Goal: Task Accomplishment & Management: Manage account settings

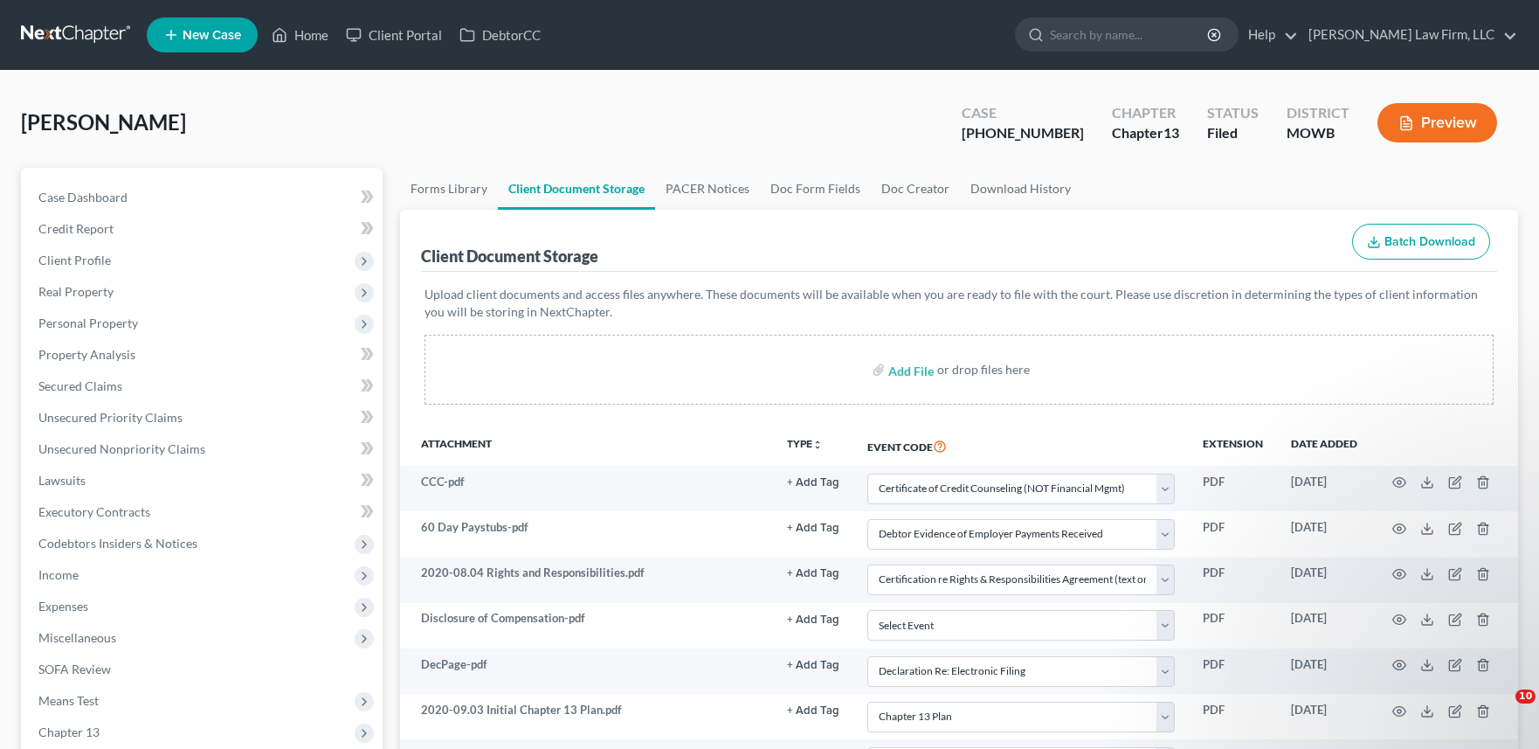
select select "5"
select select "21"
select select "9"
select select "24"
select select "18"
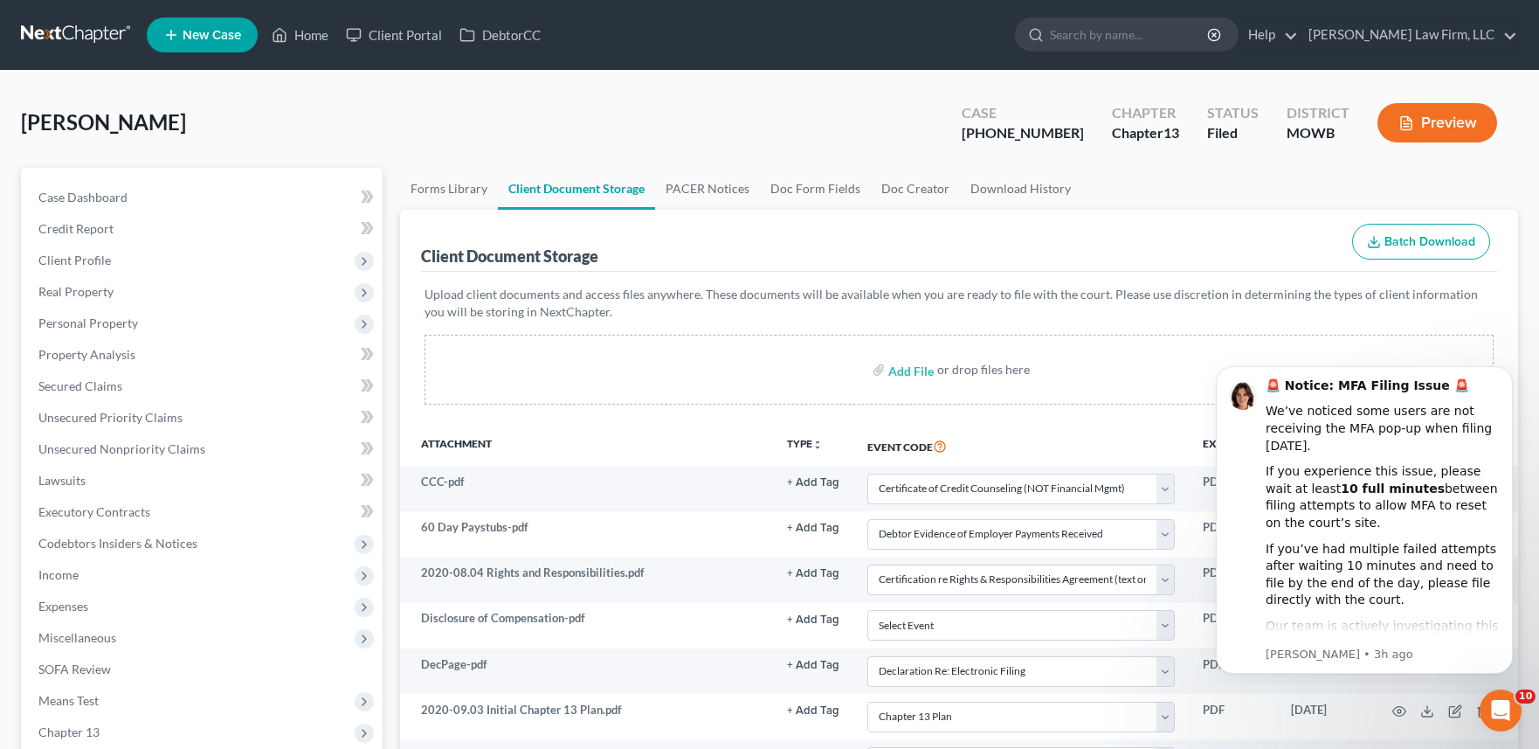
click at [48, 35] on link at bounding box center [77, 34] width 112 height 31
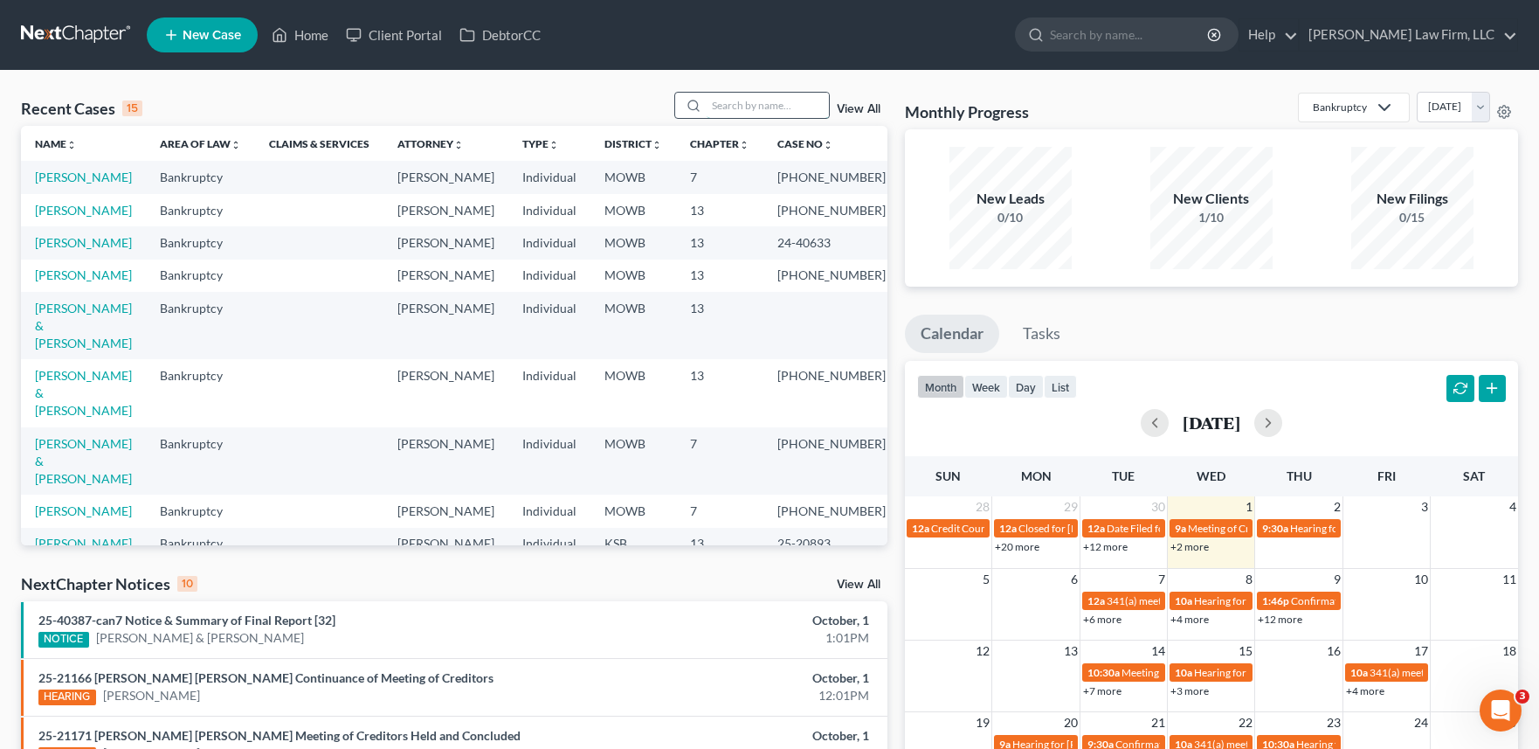
click at [735, 107] on input "search" at bounding box center [768, 105] width 122 height 25
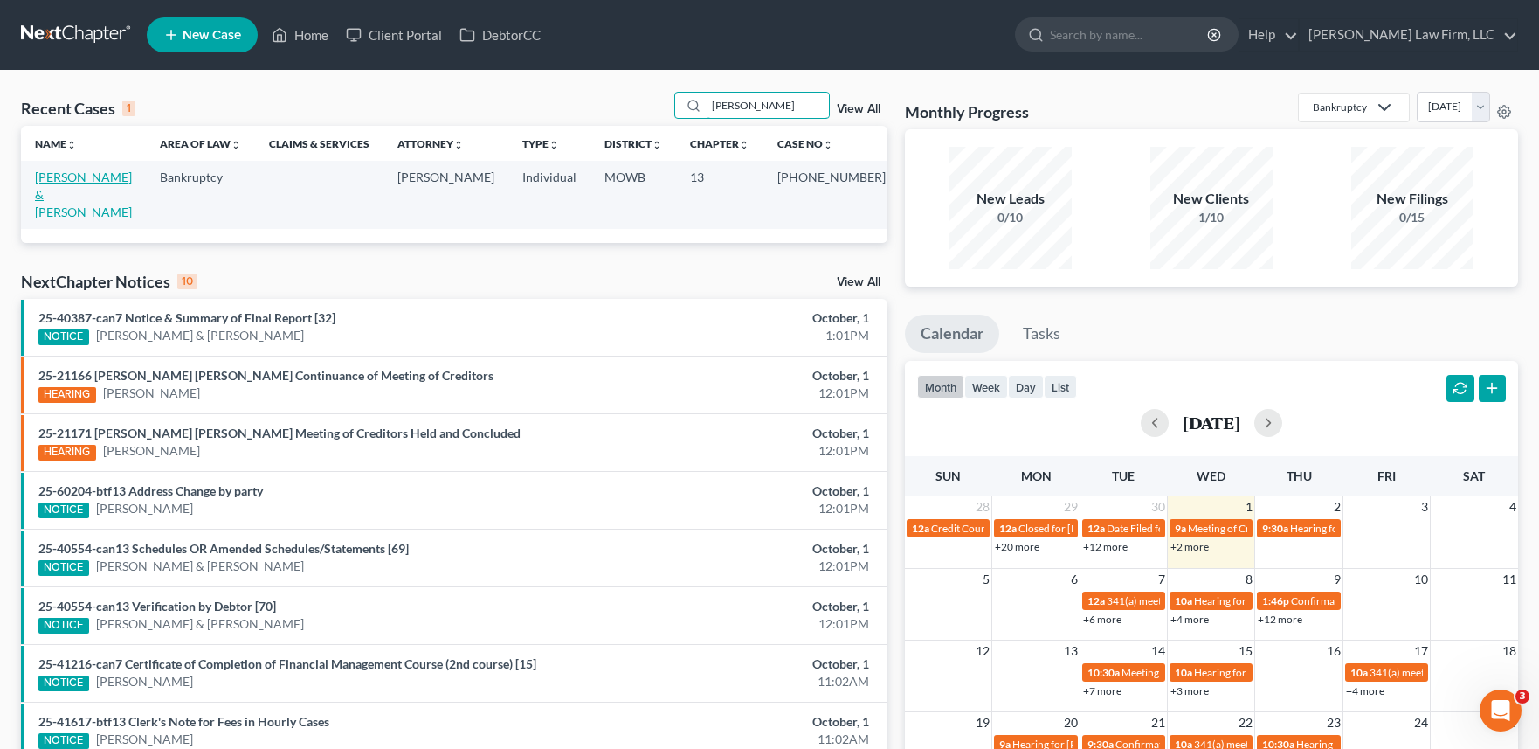
type input "[PERSON_NAME]"
click at [57, 176] on link "[PERSON_NAME] & [PERSON_NAME]" at bounding box center [83, 194] width 97 height 50
select select "4"
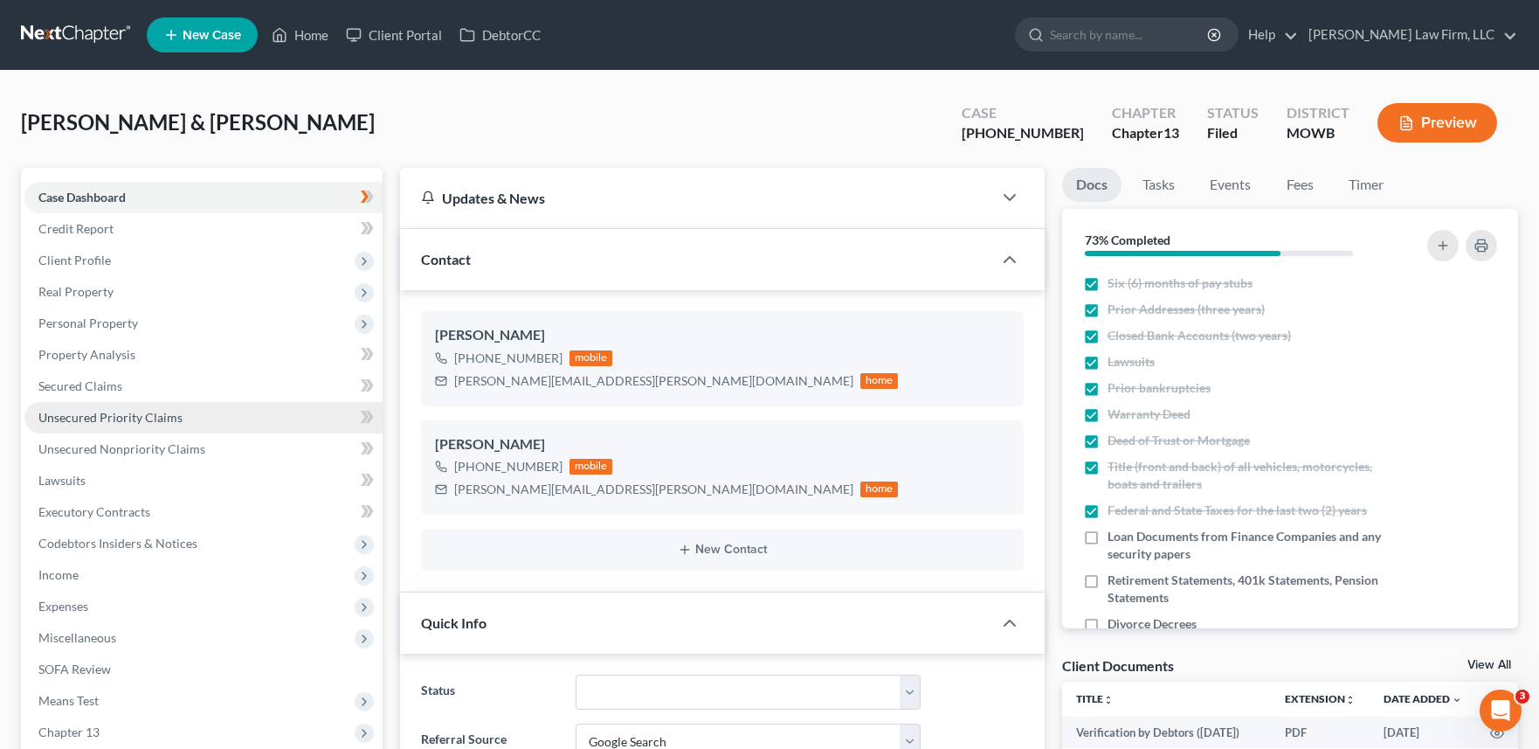
scroll to position [180, 0]
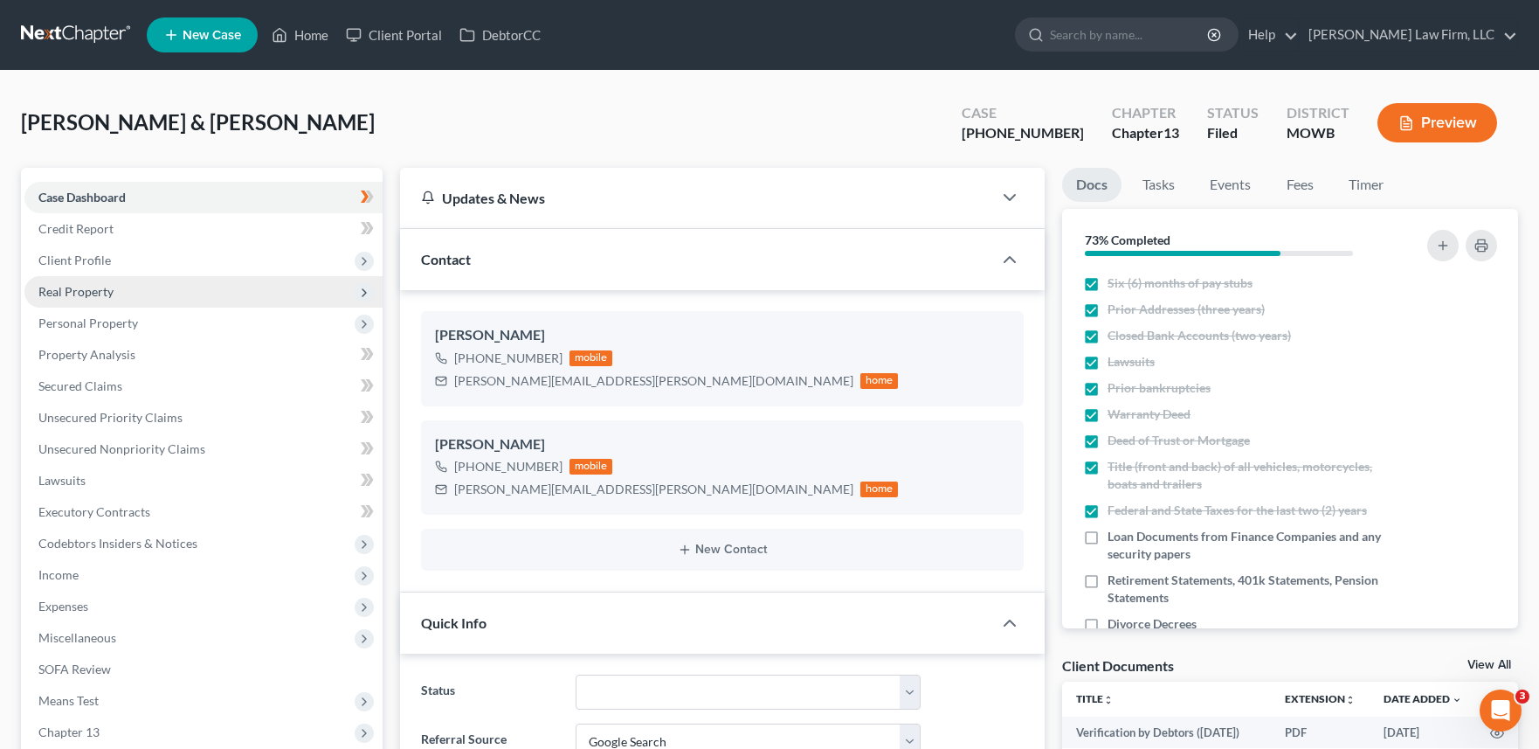
click at [238, 282] on span "Real Property" at bounding box center [203, 291] width 358 height 31
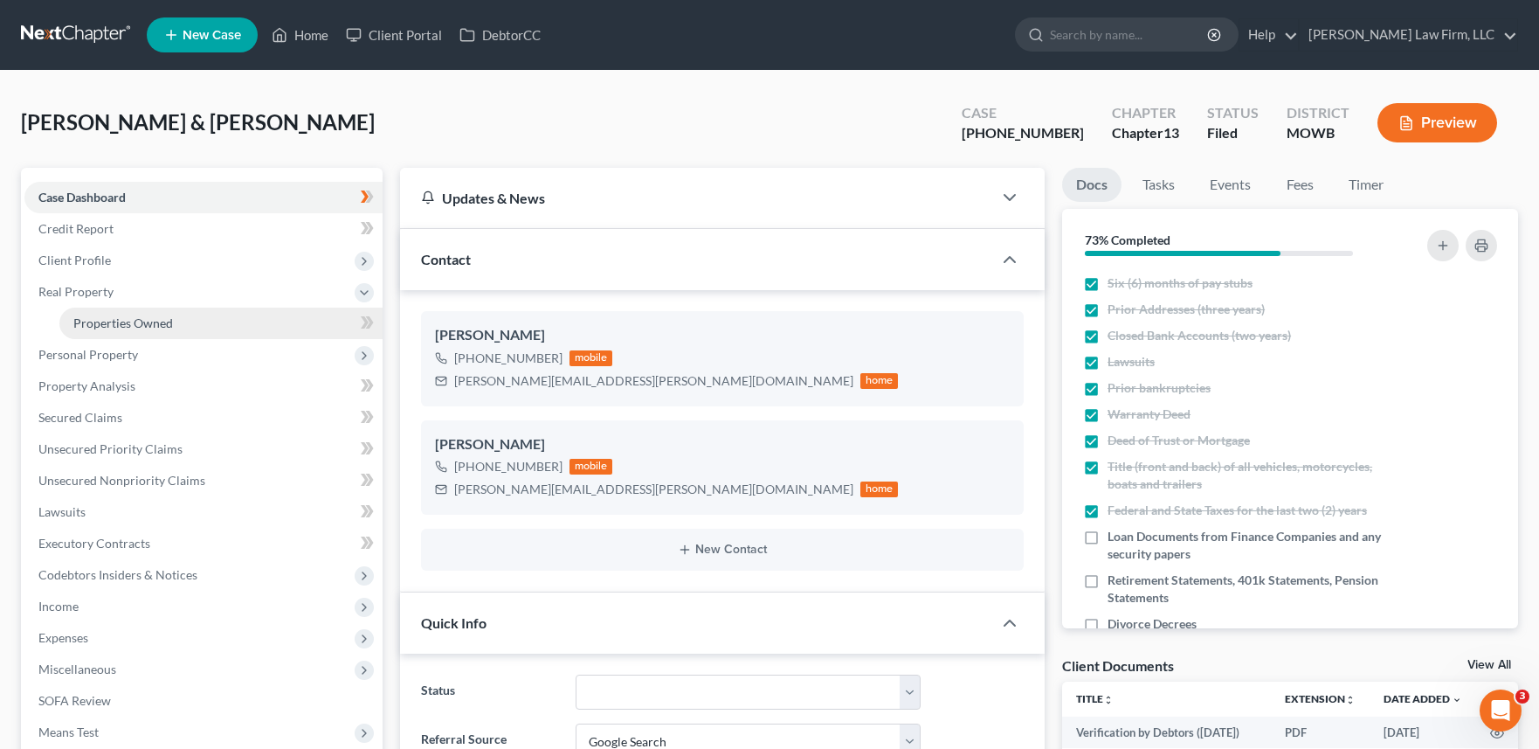
click at [200, 319] on link "Properties Owned" at bounding box center [220, 323] width 323 height 31
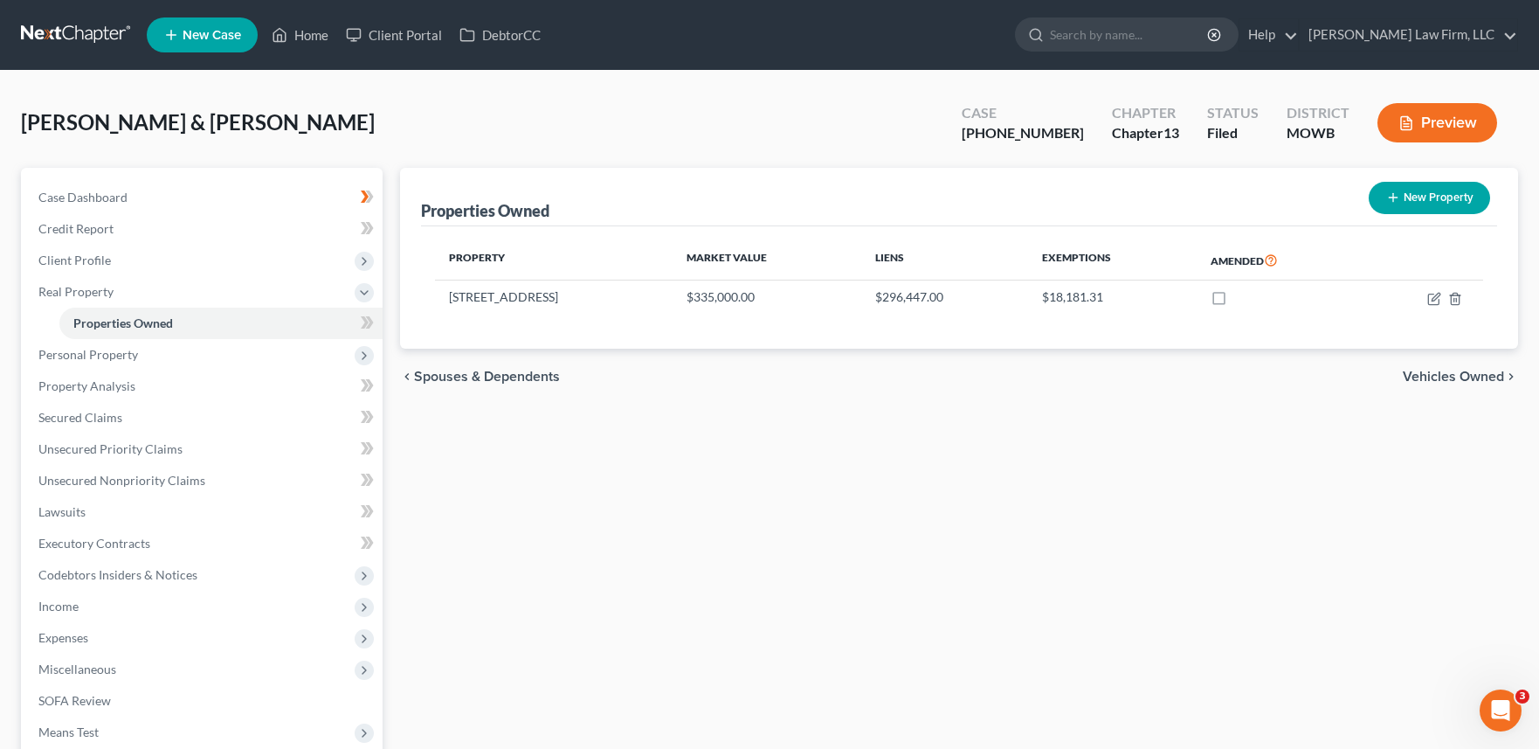
drag, startPoint x: 647, startPoint y: 3, endPoint x: 658, endPoint y: 3, distance: 10.5
click at [658, 3] on nav "Home New Case Client Portal DebtorCC [PERSON_NAME] Law Firm, LLC [EMAIL_ADDRESS…" at bounding box center [769, 35] width 1539 height 70
click at [165, 257] on span "Client Profile" at bounding box center [203, 260] width 358 height 31
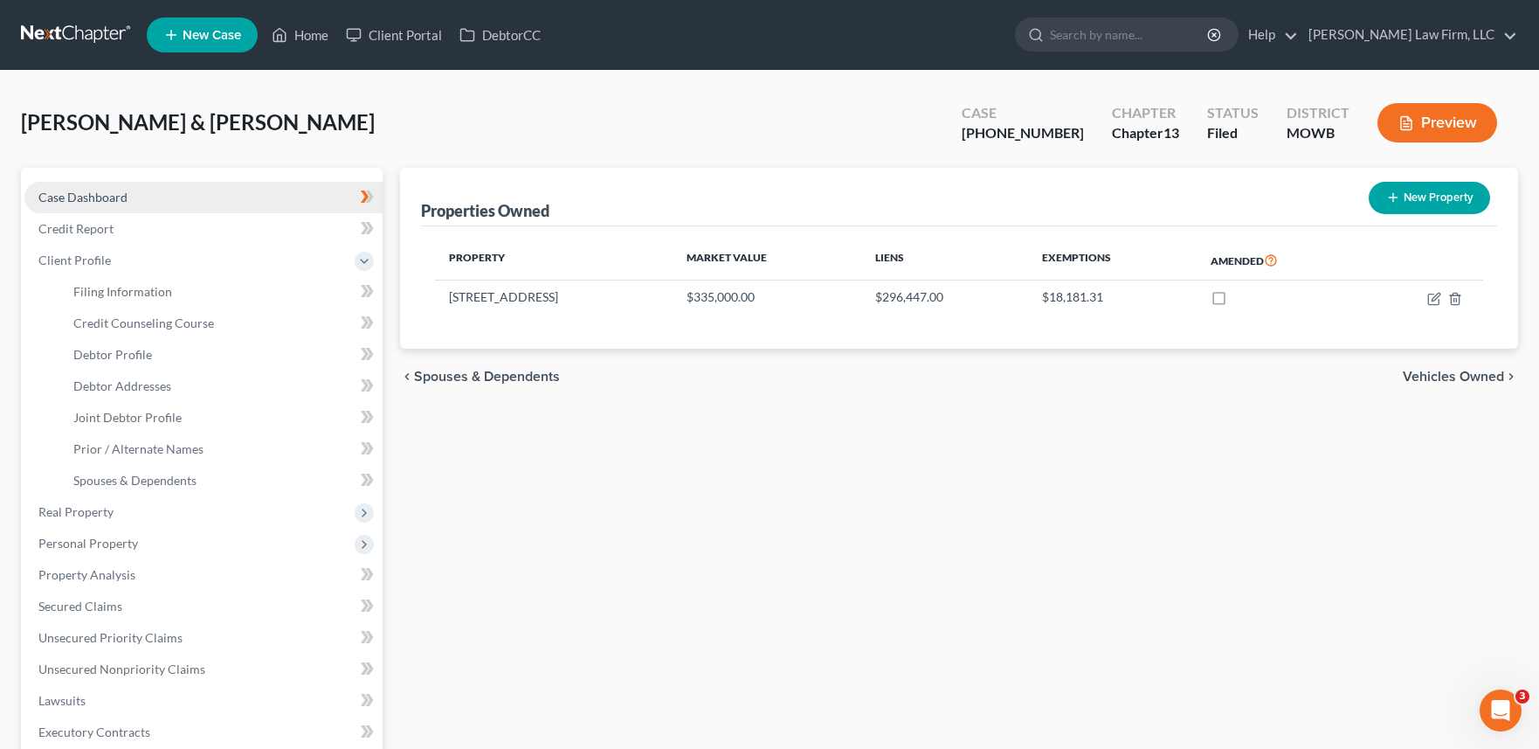
click at [159, 203] on link "Case Dashboard" at bounding box center [203, 197] width 358 height 31
select select "3"
select select "4"
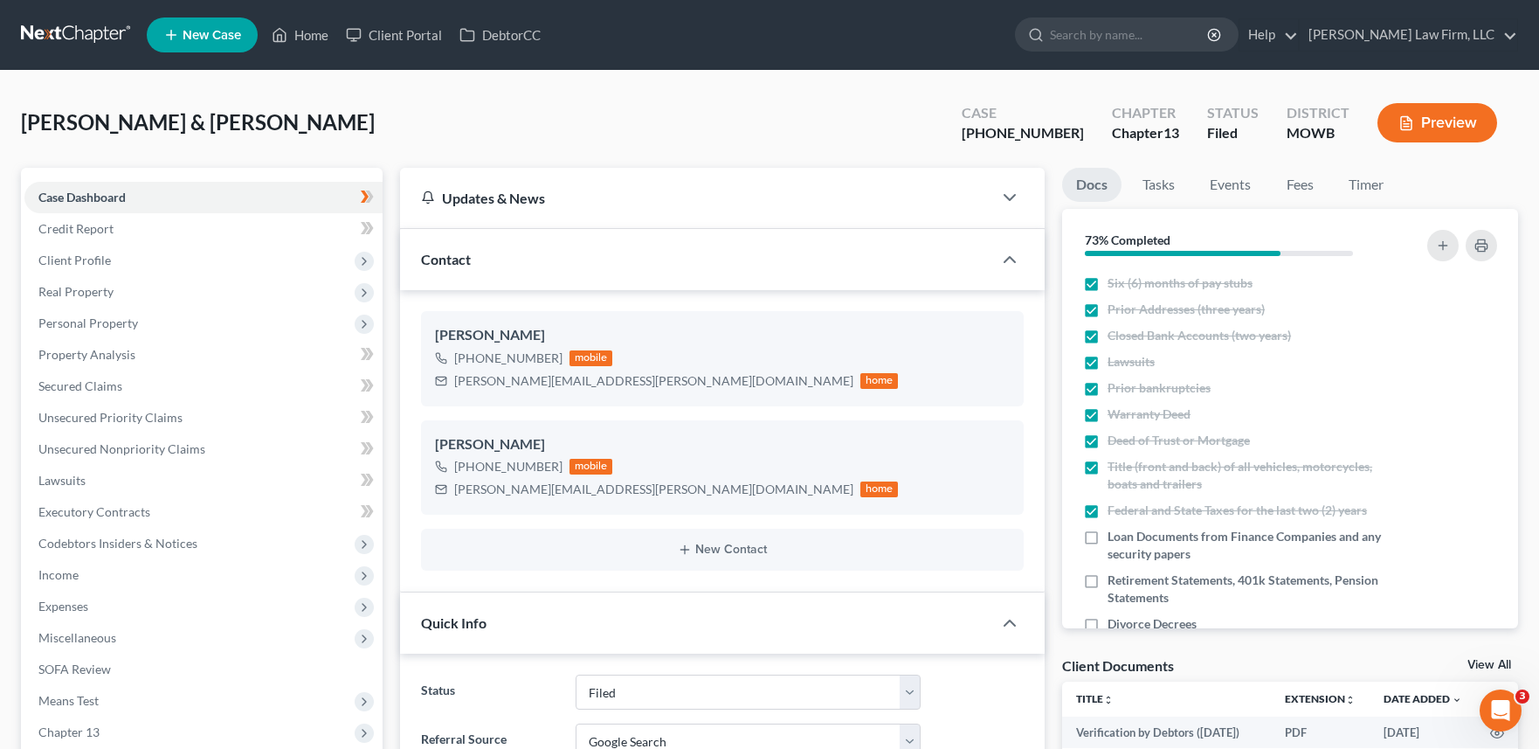
scroll to position [180, 0]
